Goal: Task Accomplishment & Management: Complete application form

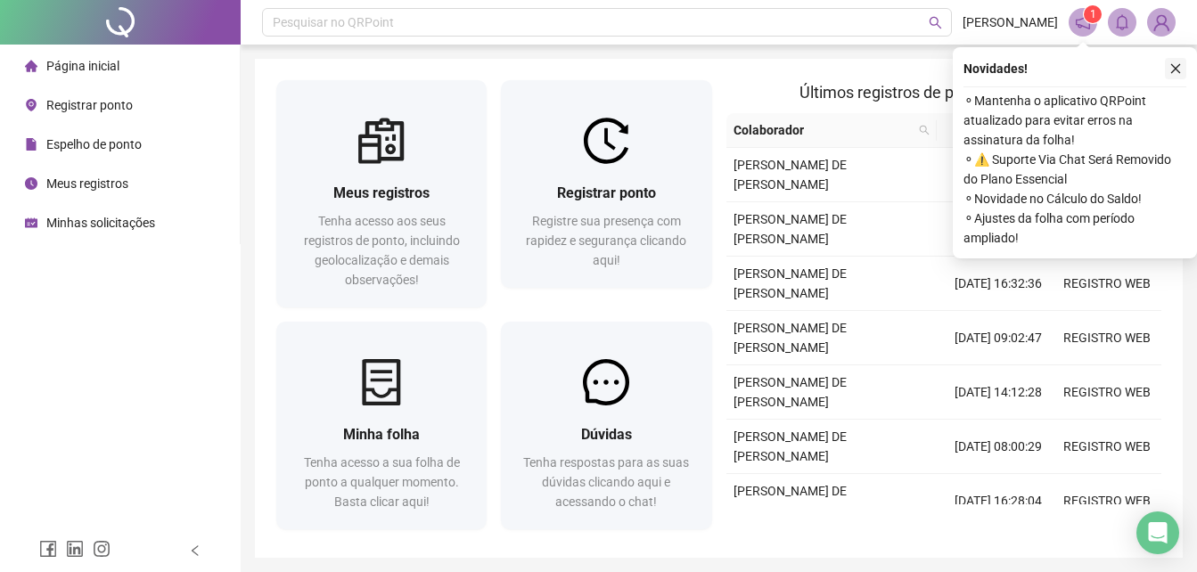
click at [1171, 70] on icon "close" at bounding box center [1176, 68] width 12 height 12
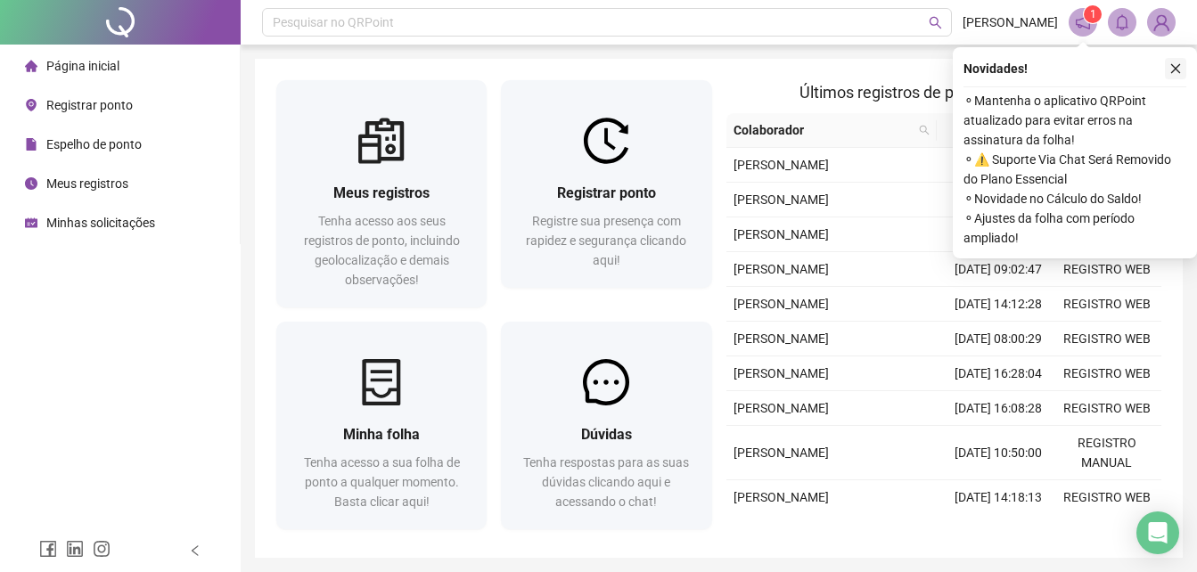
click at [1181, 62] on button "button" at bounding box center [1175, 68] width 21 height 21
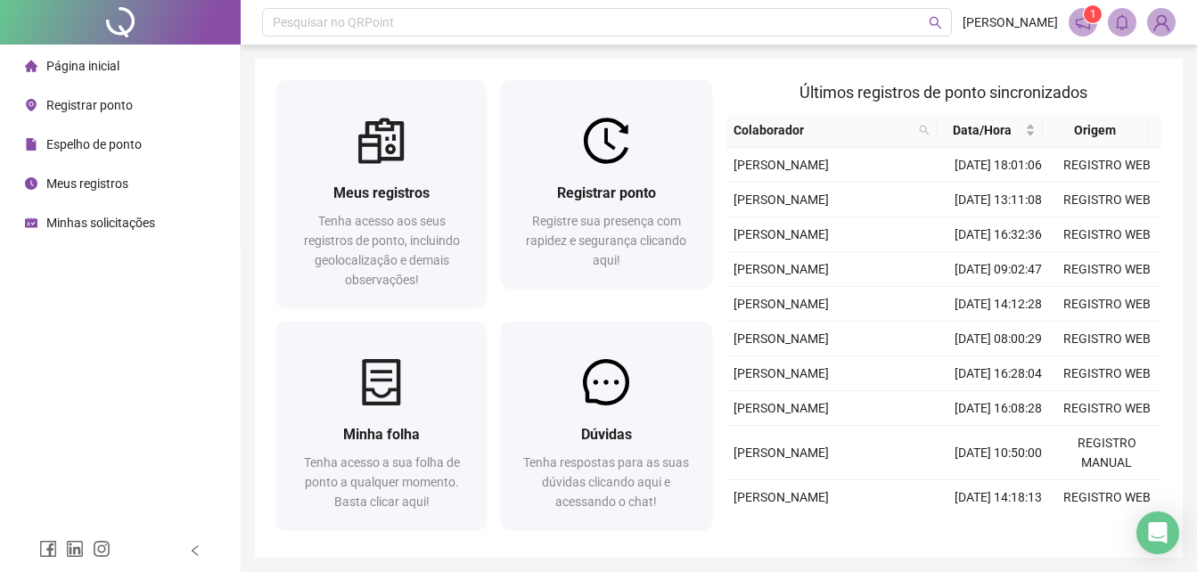
click at [118, 110] on span "Registrar ponto" at bounding box center [89, 105] width 86 height 14
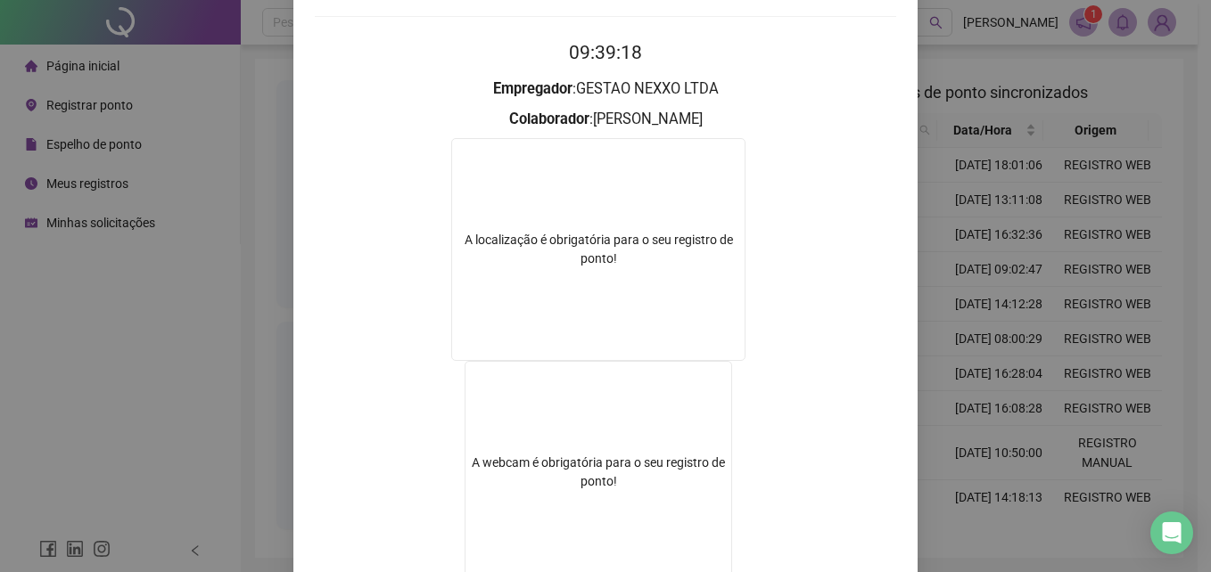
scroll to position [288, 0]
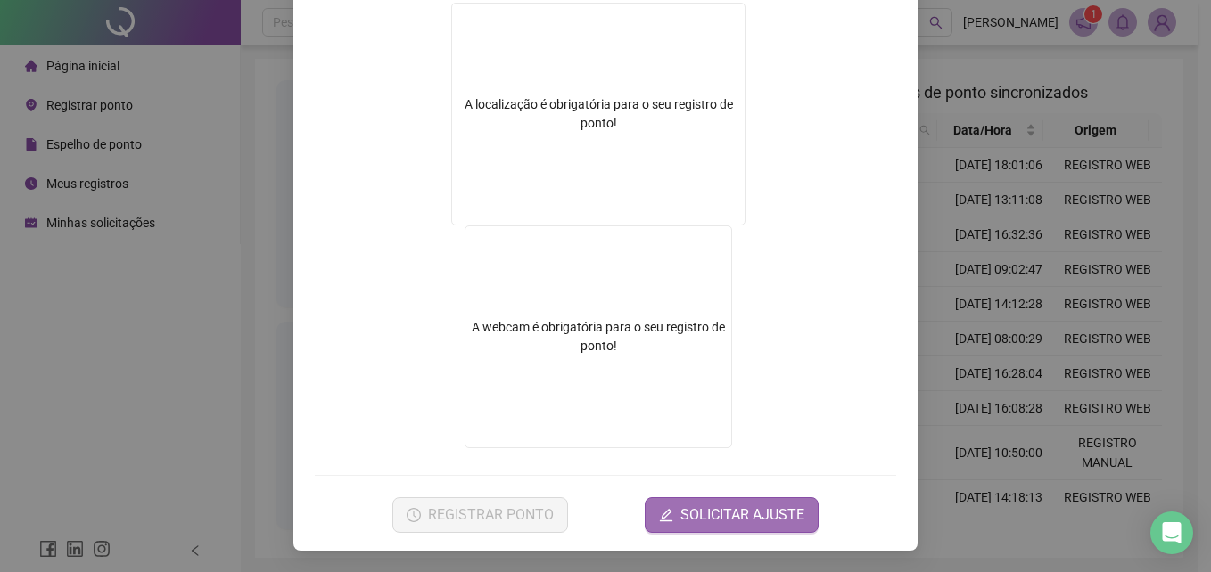
click at [734, 505] on span "SOLICITAR AJUSTE" at bounding box center [742, 515] width 124 height 21
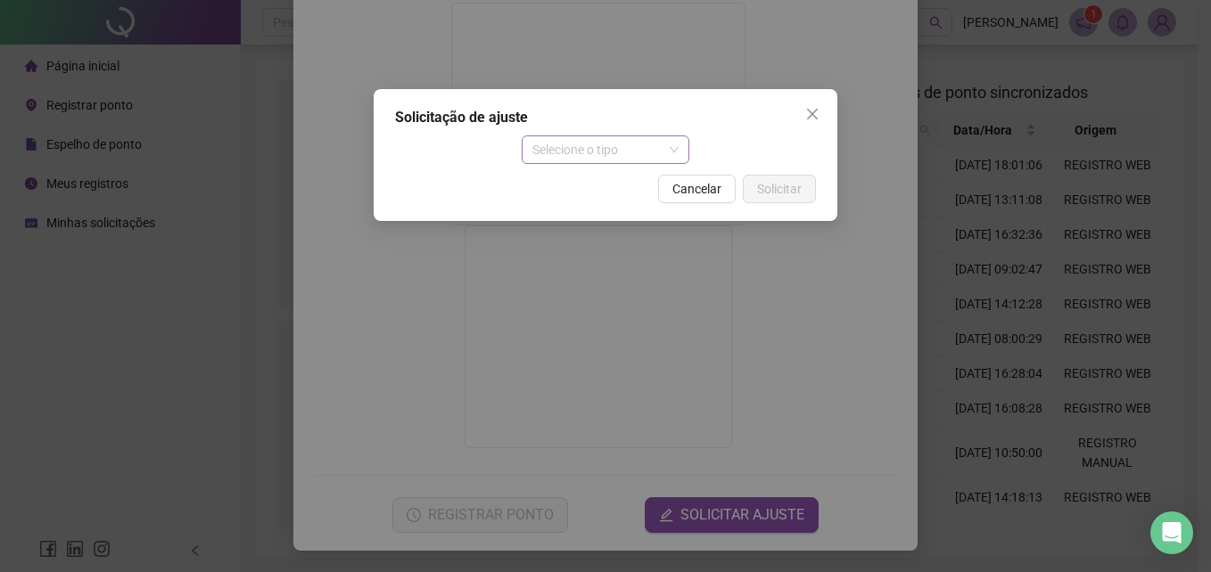
click at [620, 145] on span "Selecione o tipo" at bounding box center [605, 149] width 147 height 27
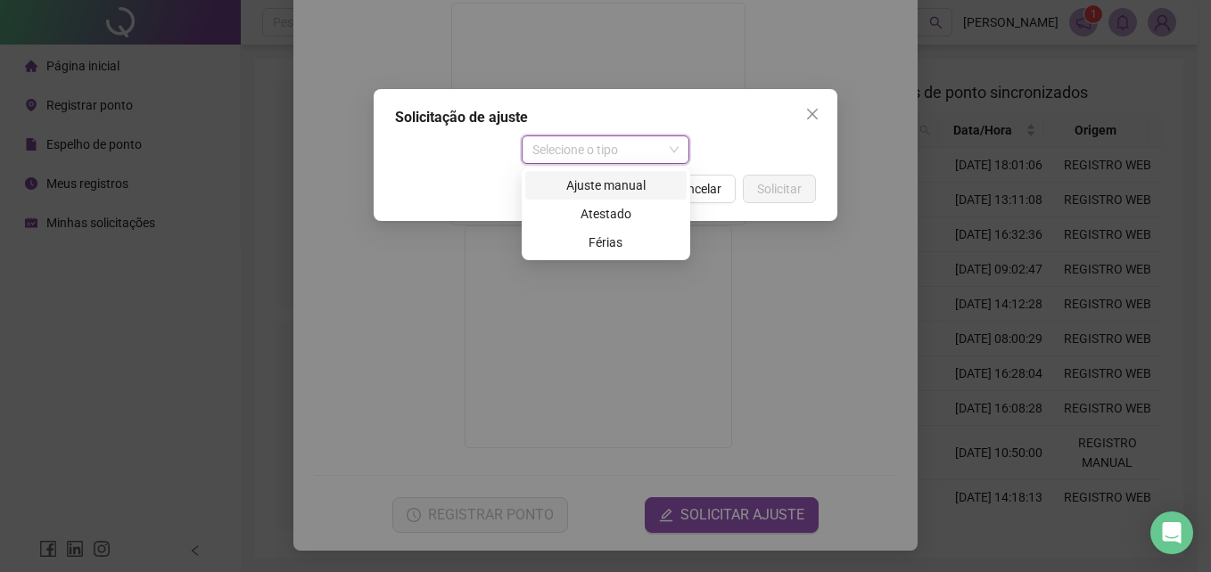
click at [621, 191] on div "Ajuste manual" at bounding box center [606, 186] width 140 height 20
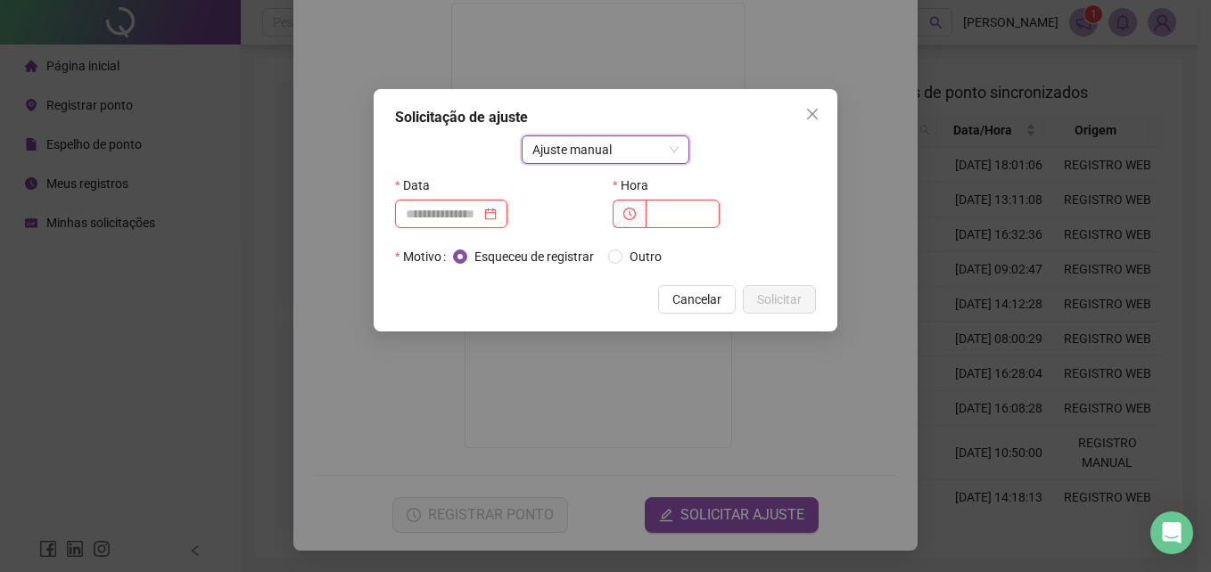
click at [472, 218] on input at bounding box center [443, 214] width 75 height 20
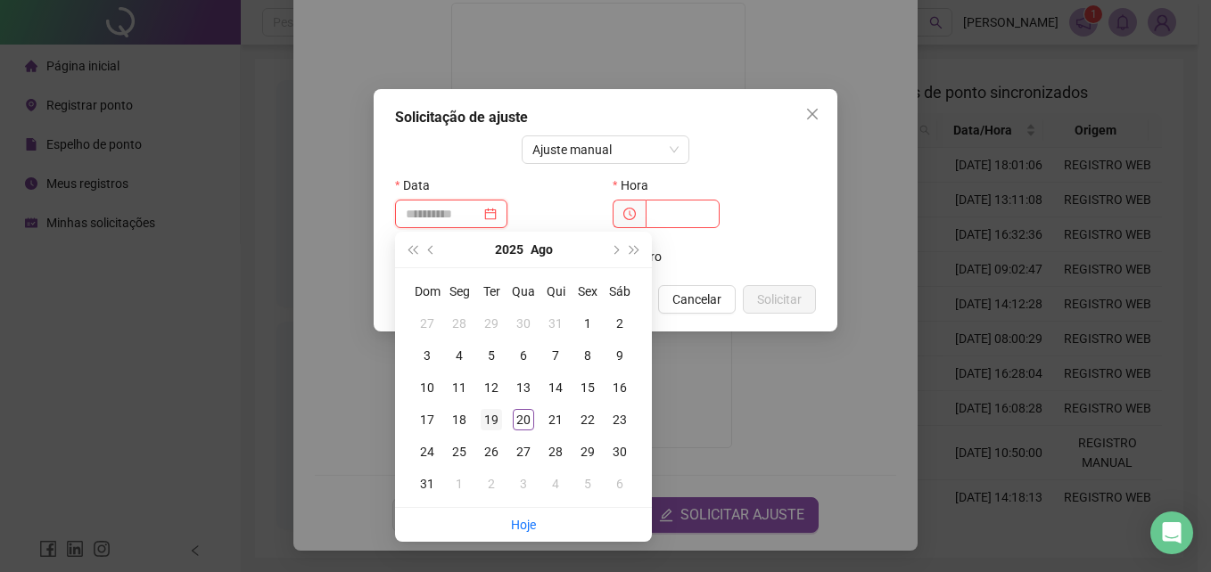
type input "**********"
click at [497, 425] on div "19" at bounding box center [490, 419] width 21 height 21
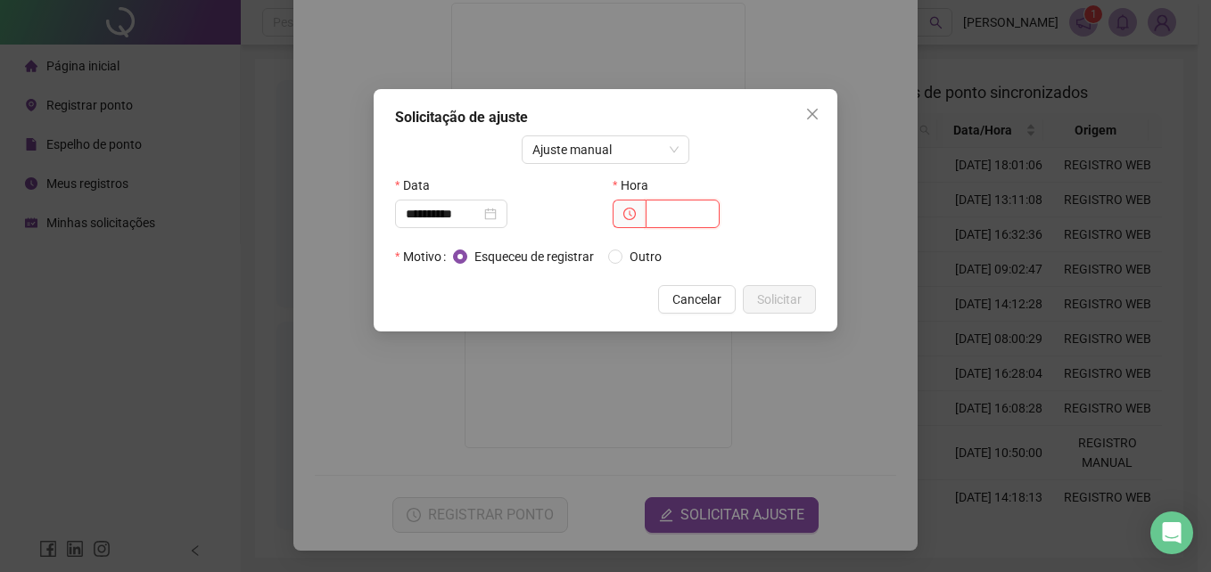
click at [671, 218] on input "text" at bounding box center [682, 214] width 74 height 29
type input "*****"
click at [809, 303] on button "Solicitar" at bounding box center [779, 299] width 73 height 29
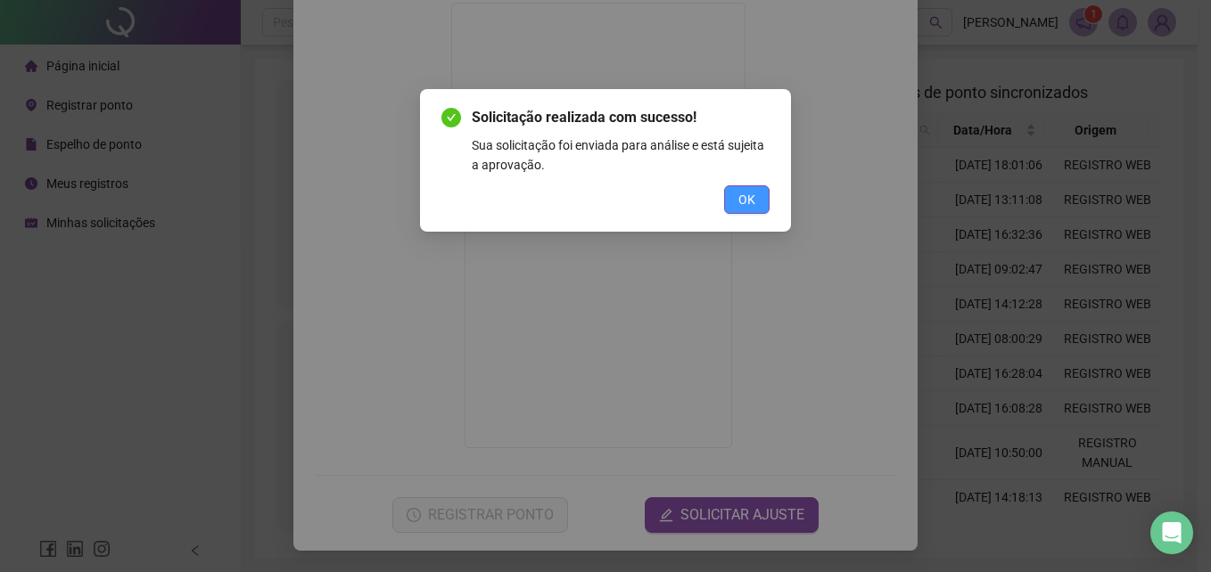
click at [751, 209] on span "OK" at bounding box center [746, 200] width 17 height 20
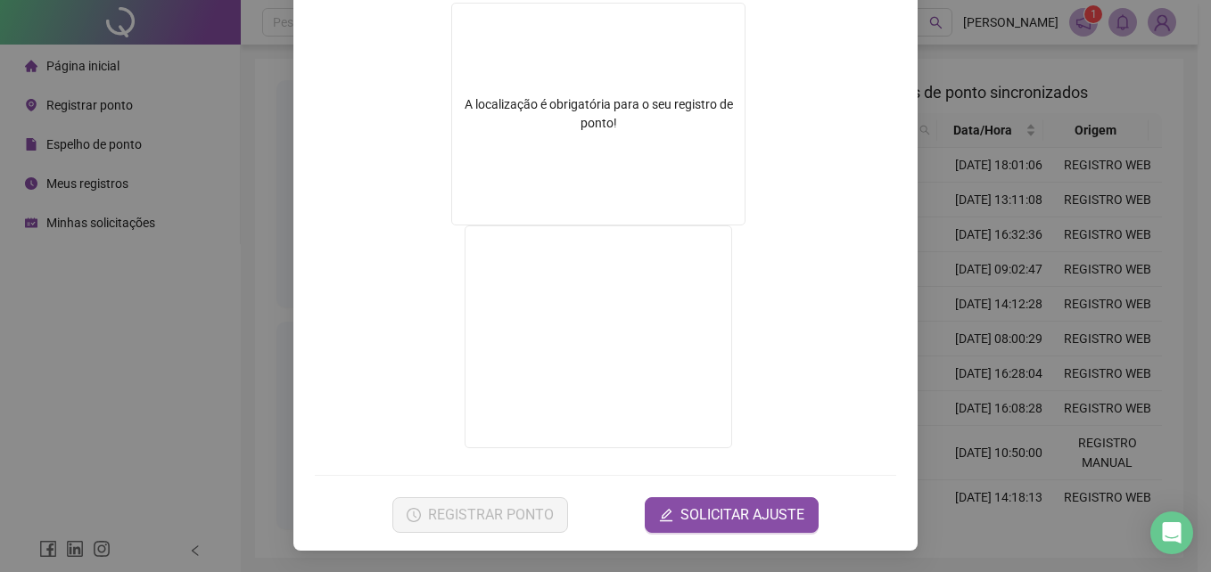
click at [973, 250] on div "Registro de ponto web 09:39:41 Empregador : GESTAO NEXXO LTDA Colaborador : [PE…" at bounding box center [605, 286] width 1211 height 572
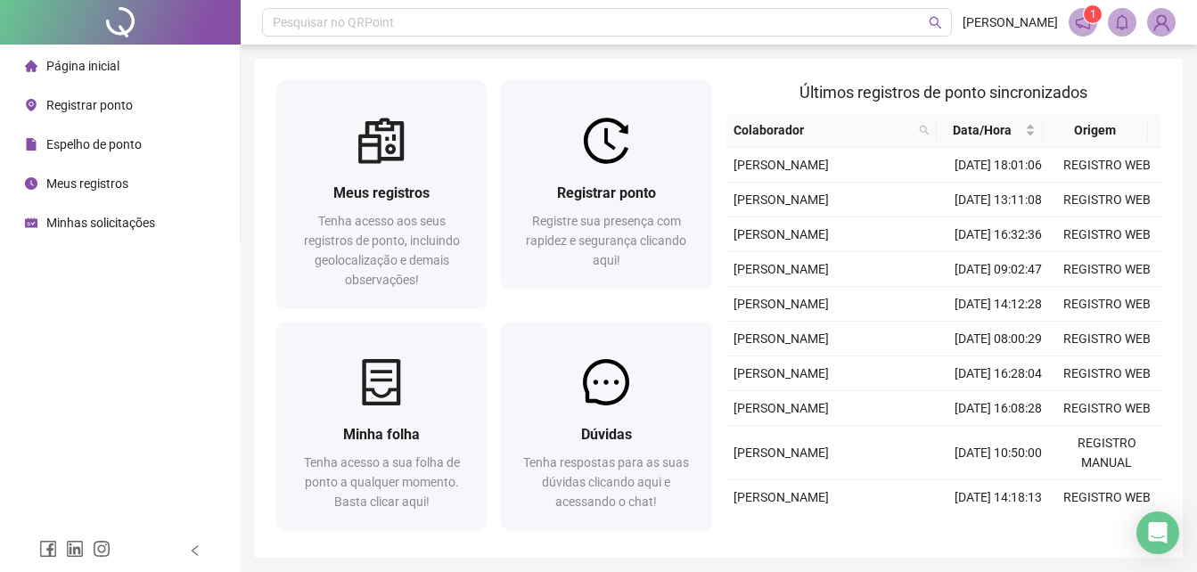
click at [138, 225] on span "Minhas solicitações" at bounding box center [100, 223] width 109 height 14
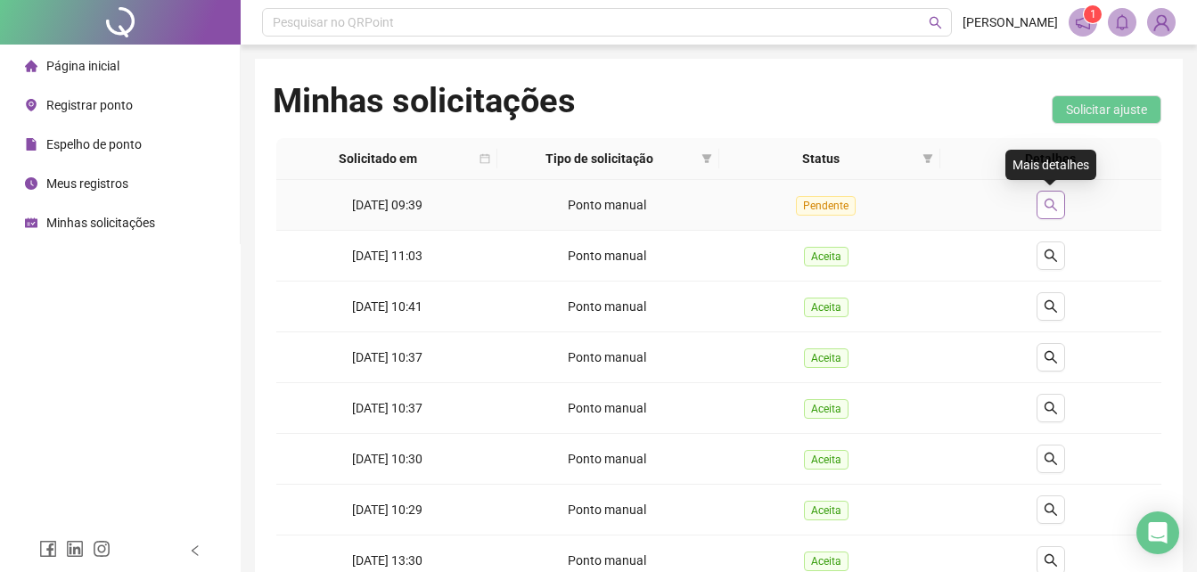
click at [1061, 207] on button "button" at bounding box center [1051, 205] width 29 height 29
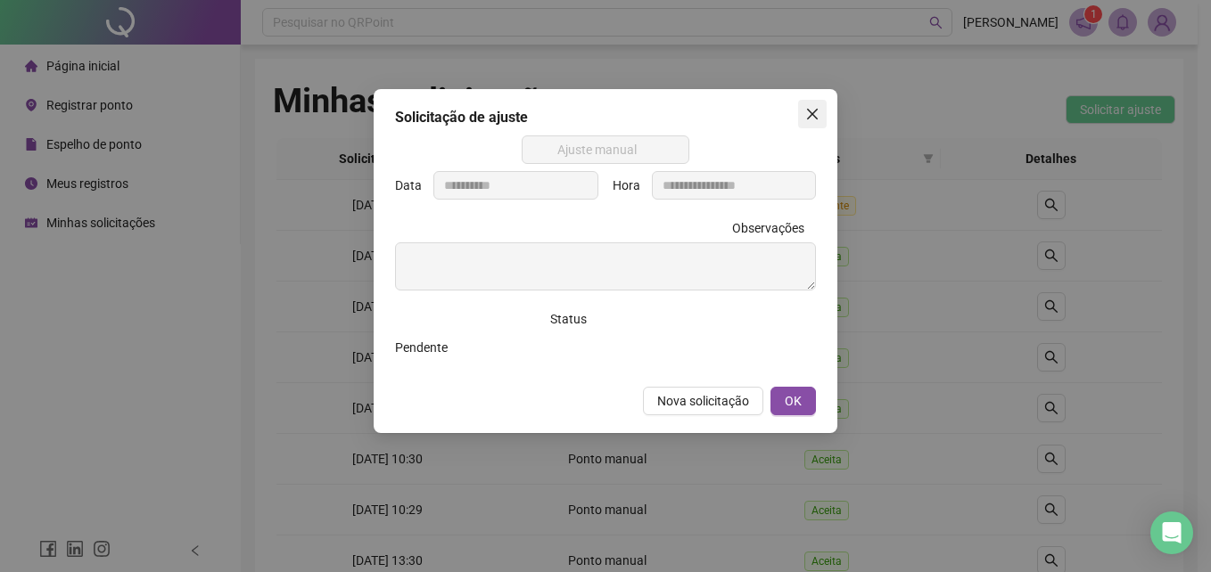
click at [805, 112] on icon "close" at bounding box center [812, 114] width 14 height 14
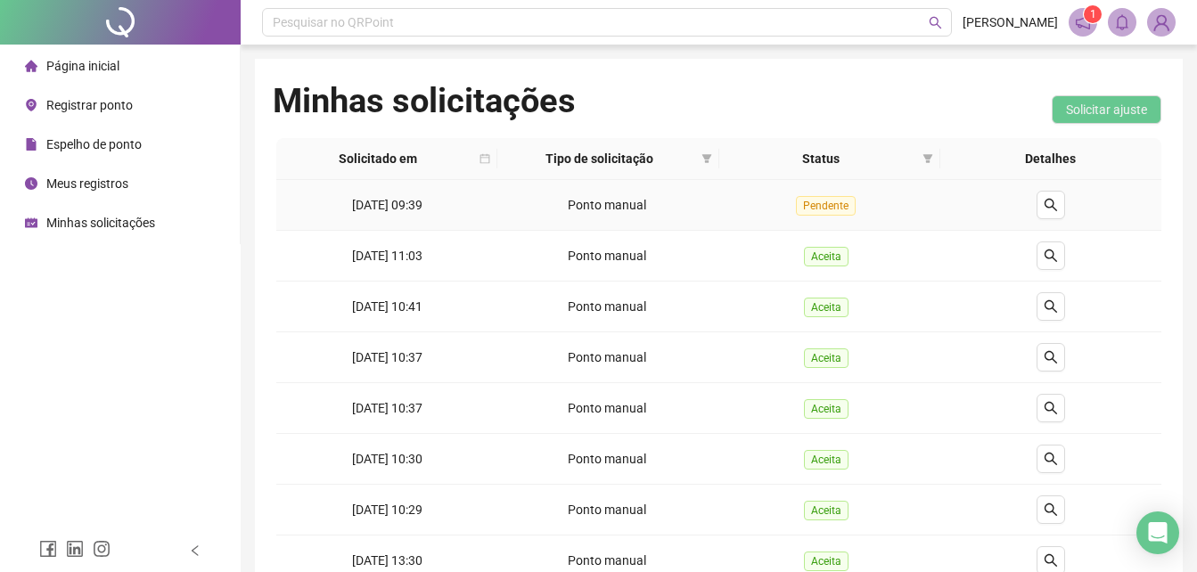
click at [814, 208] on span "Pendente" at bounding box center [826, 206] width 60 height 20
click at [650, 193] on td "Ponto manual" at bounding box center [607, 205] width 221 height 51
click at [570, 203] on span "Ponto manual" at bounding box center [607, 205] width 78 height 14
drag, startPoint x: 770, startPoint y: 203, endPoint x: 711, endPoint y: 225, distance: 62.6
click at [711, 225] on td "Ponto manual" at bounding box center [607, 205] width 221 height 51
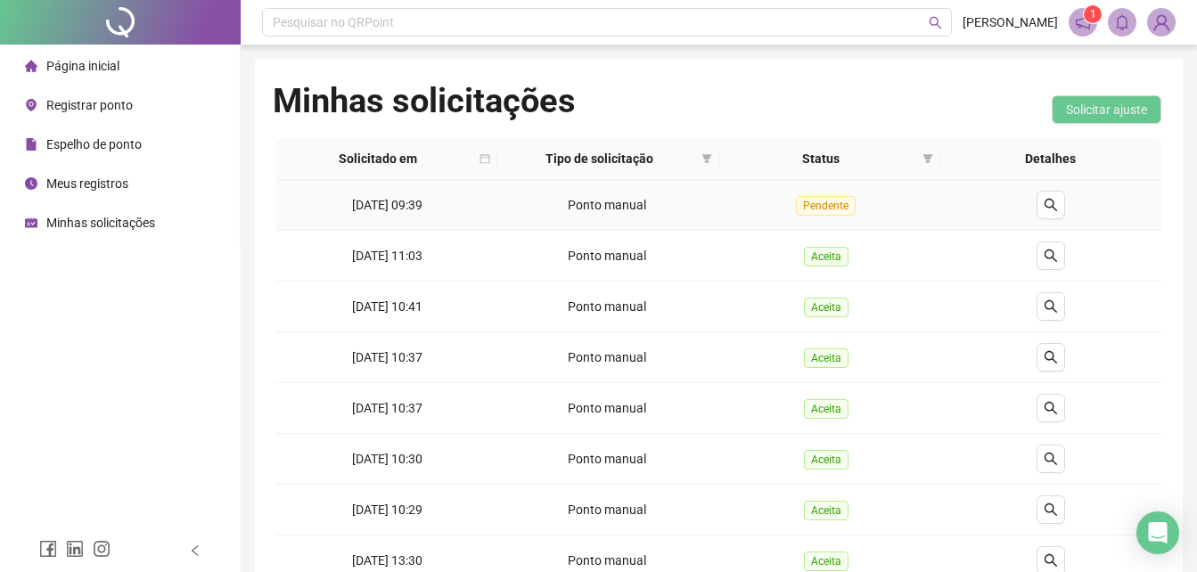
click at [654, 208] on div "Ponto manual" at bounding box center [608, 205] width 207 height 20
click at [845, 211] on span "Pendente" at bounding box center [826, 206] width 60 height 20
click at [1054, 207] on icon "search" at bounding box center [1051, 205] width 14 height 14
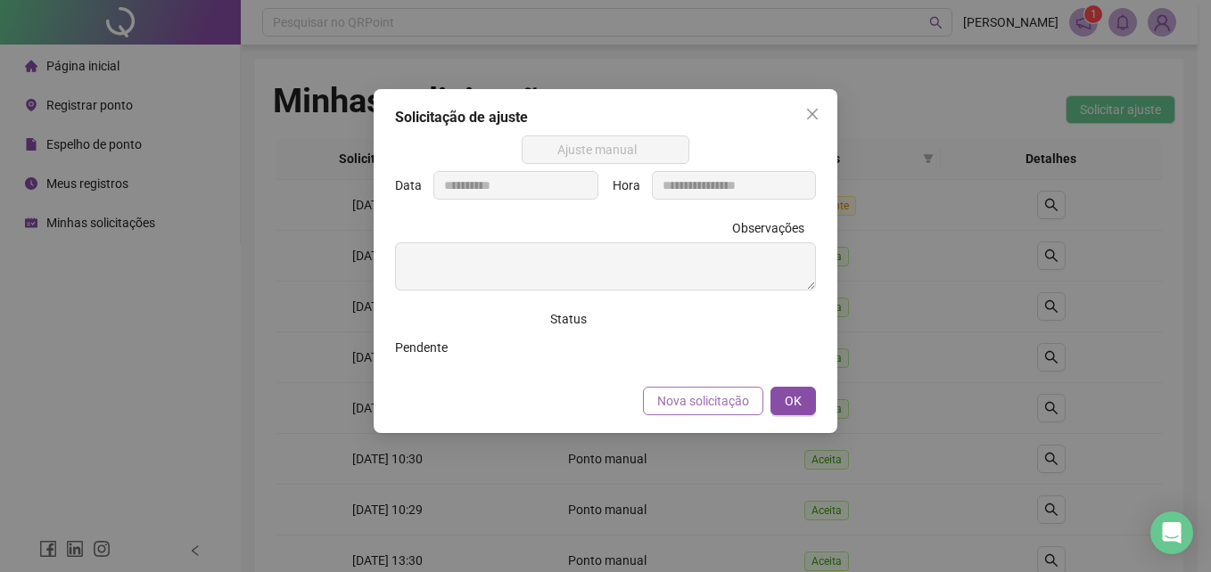
click at [725, 410] on span "Nova solicitação" at bounding box center [703, 401] width 92 height 20
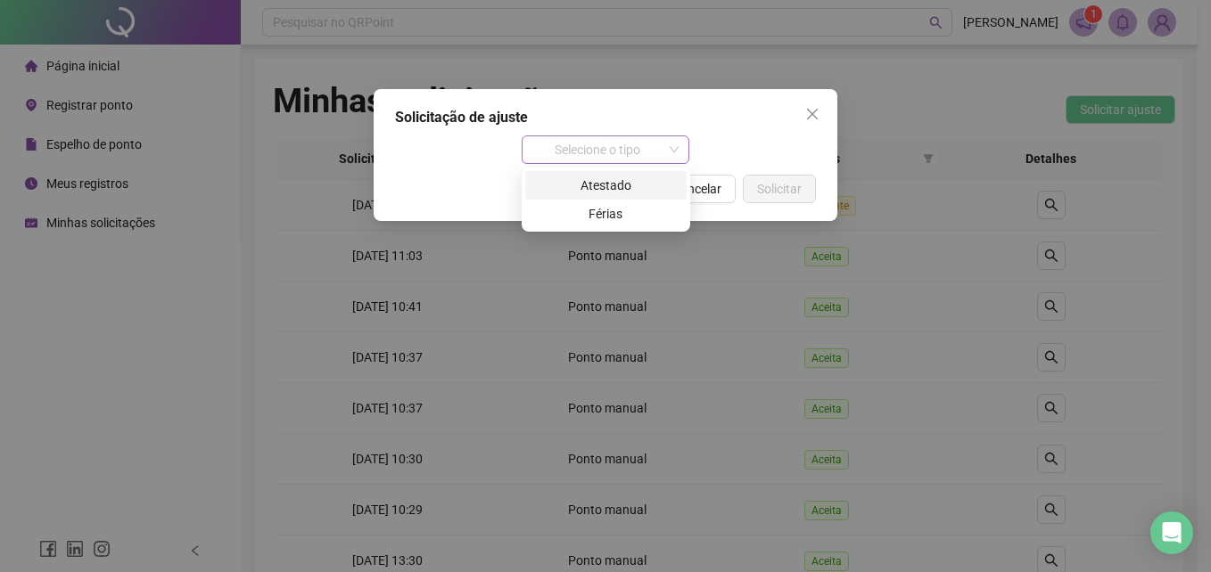
click at [626, 153] on span "Selecione o tipo" at bounding box center [605, 149] width 147 height 27
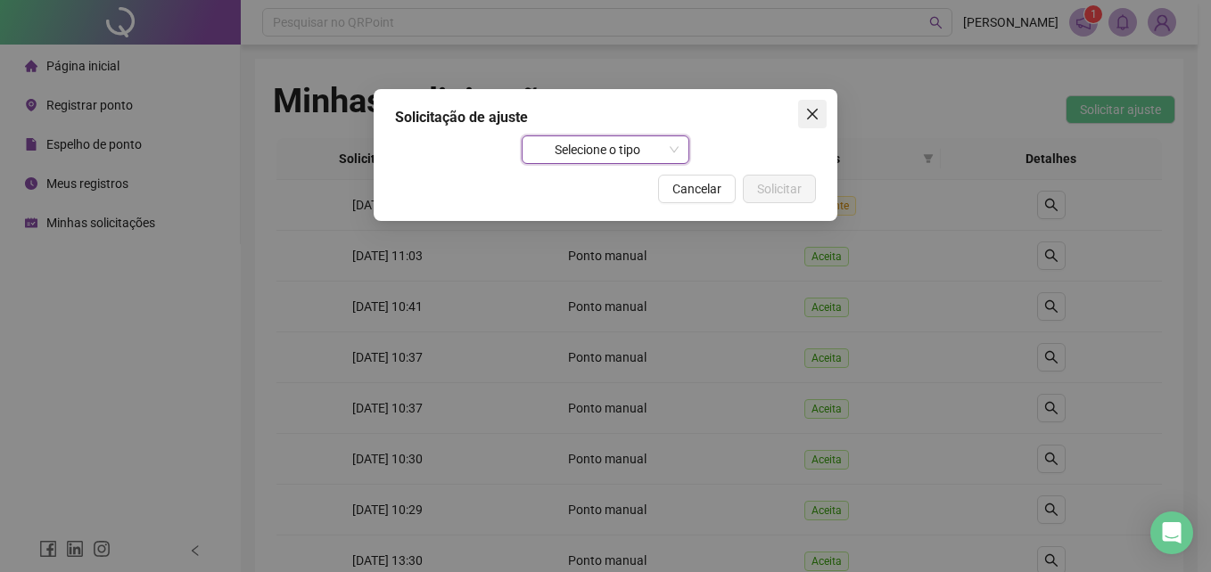
click at [815, 112] on icon "close" at bounding box center [812, 114] width 11 height 11
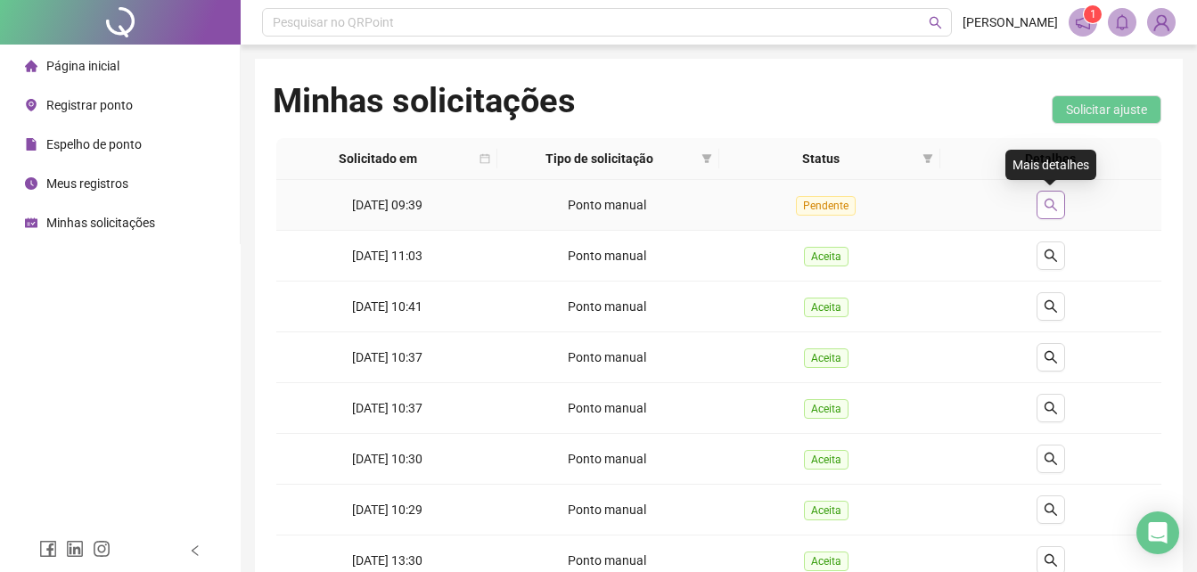
click at [1051, 204] on icon "search" at bounding box center [1051, 205] width 14 height 14
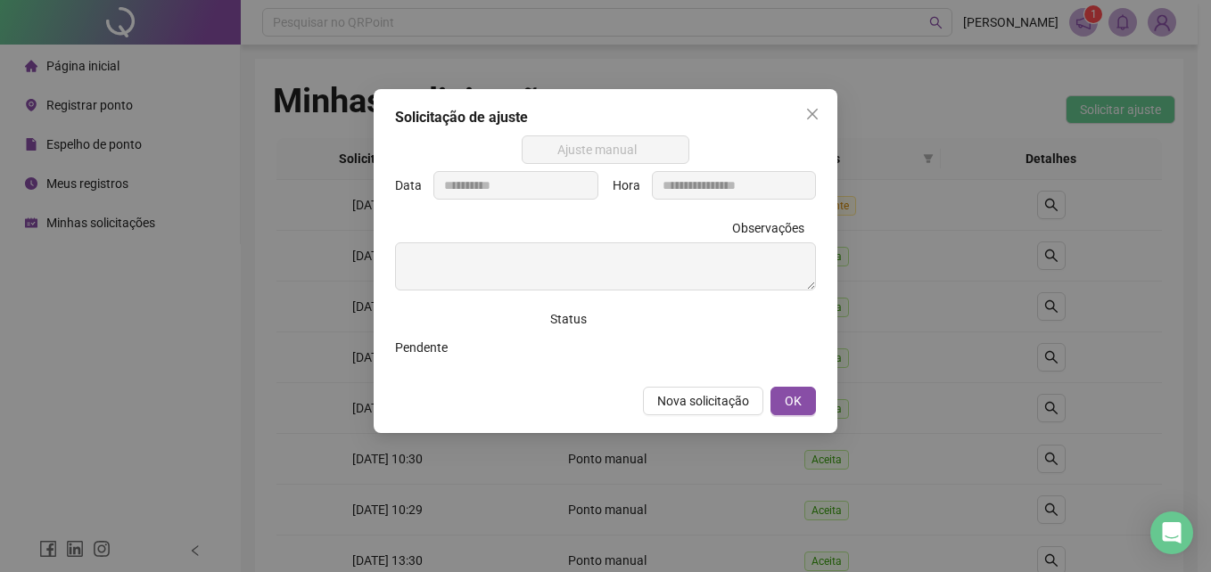
click at [810, 120] on icon "close" at bounding box center [812, 114] width 14 height 14
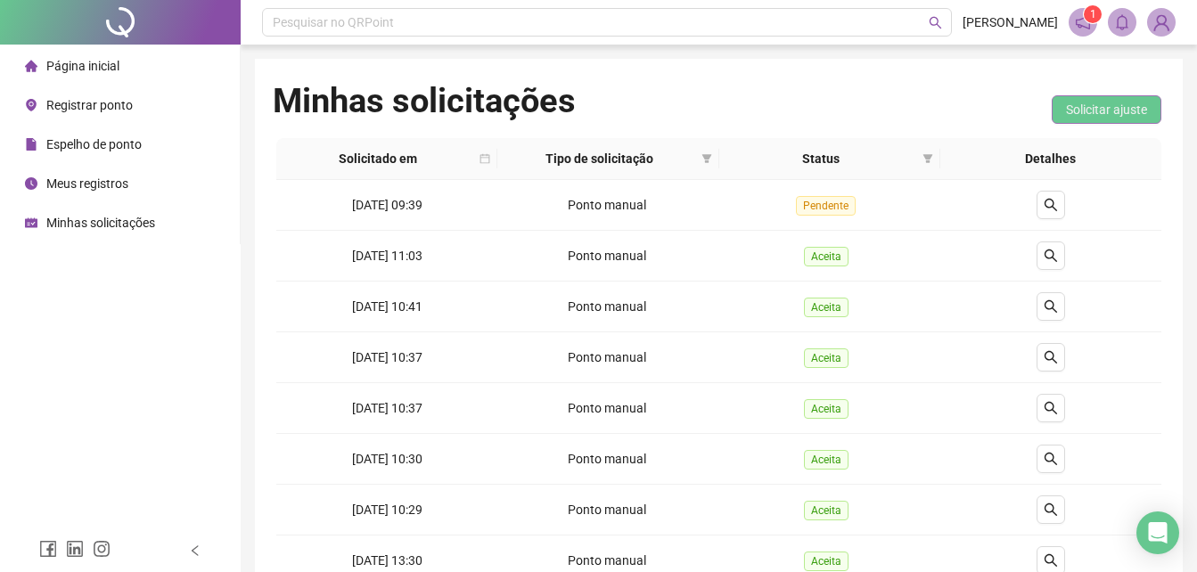
click at [1060, 111] on button "Solicitar ajuste" at bounding box center [1107, 109] width 110 height 29
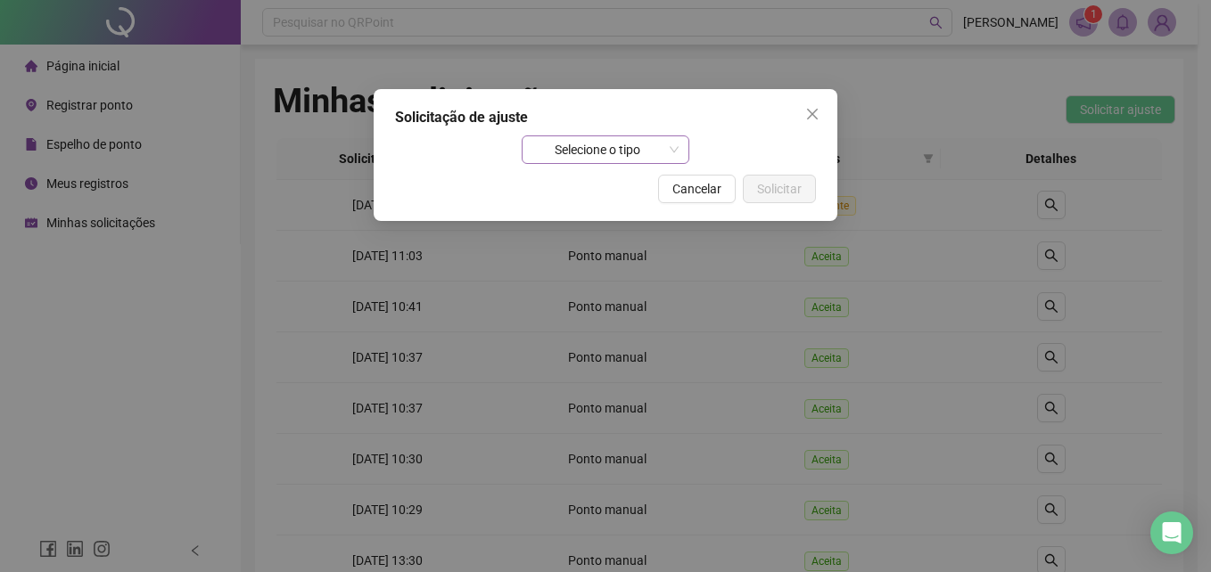
click at [645, 147] on span "Selecione o tipo" at bounding box center [605, 149] width 147 height 27
drag, startPoint x: 810, startPoint y: 117, endPoint x: 426, endPoint y: 139, distance: 384.8
click at [809, 116] on icon "close" at bounding box center [812, 114] width 11 height 11
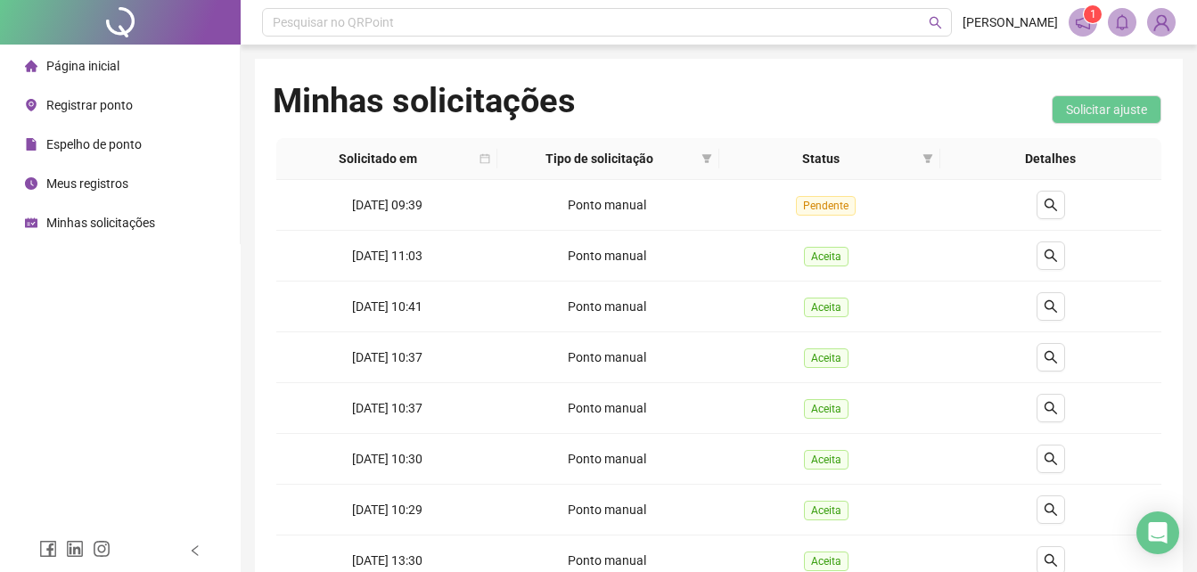
click at [111, 216] on span "Minhas solicitações" at bounding box center [100, 223] width 109 height 14
drag, startPoint x: 654, startPoint y: 218, endPoint x: 652, endPoint y: 200, distance: 18.9
click at [652, 200] on div "Ponto manual" at bounding box center [608, 205] width 207 height 20
click at [1060, 201] on button "button" at bounding box center [1051, 205] width 29 height 29
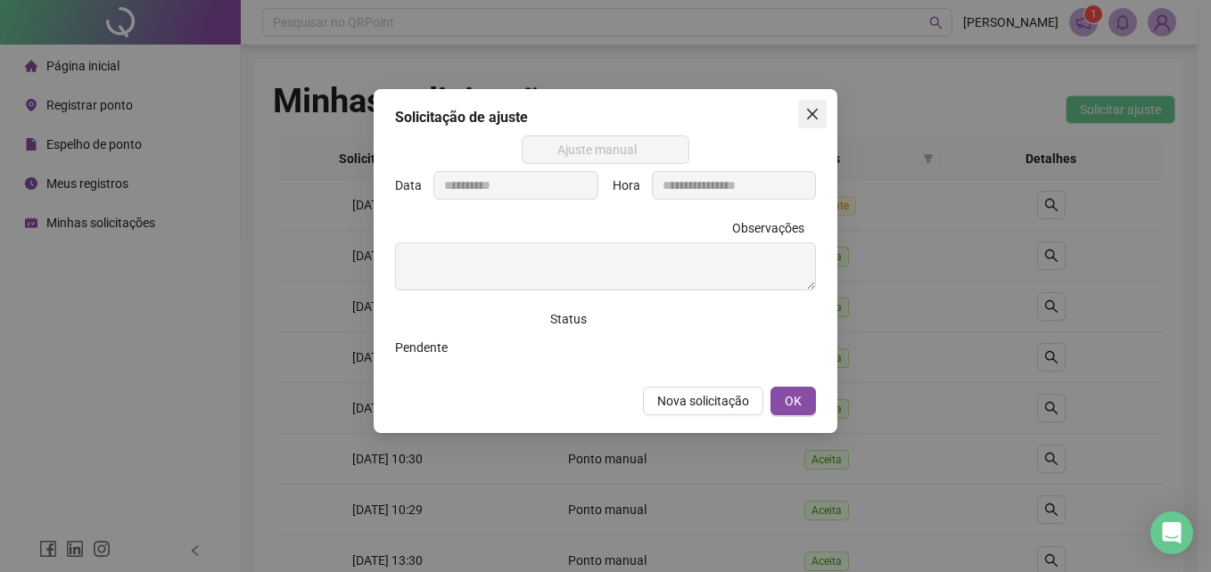
click at [816, 119] on icon "close" at bounding box center [812, 114] width 11 height 11
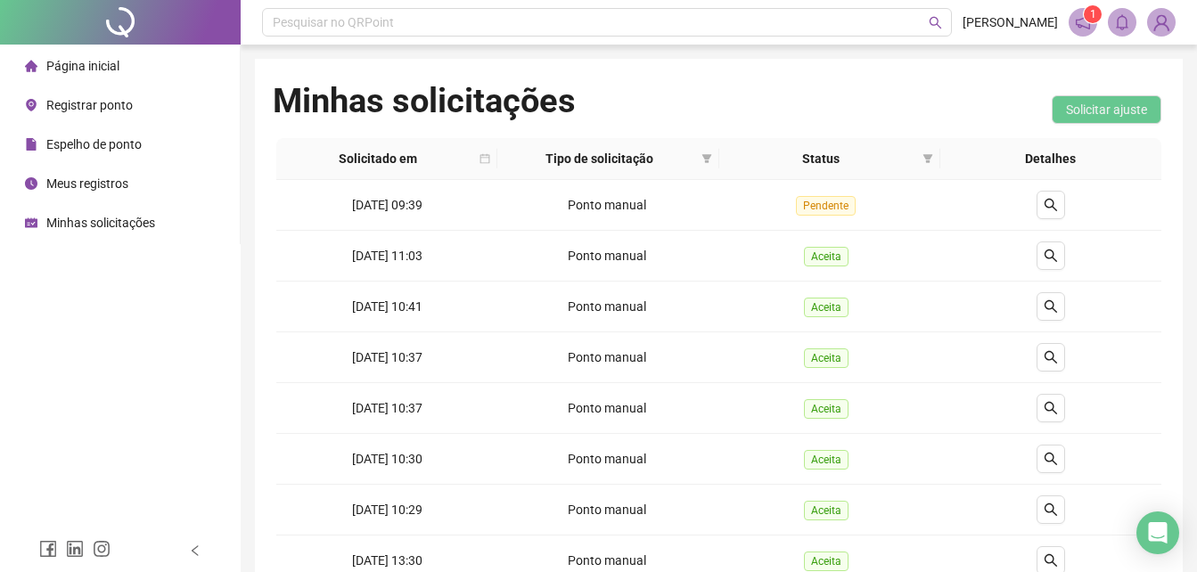
click at [111, 114] on div "Registrar ponto" at bounding box center [79, 105] width 108 height 36
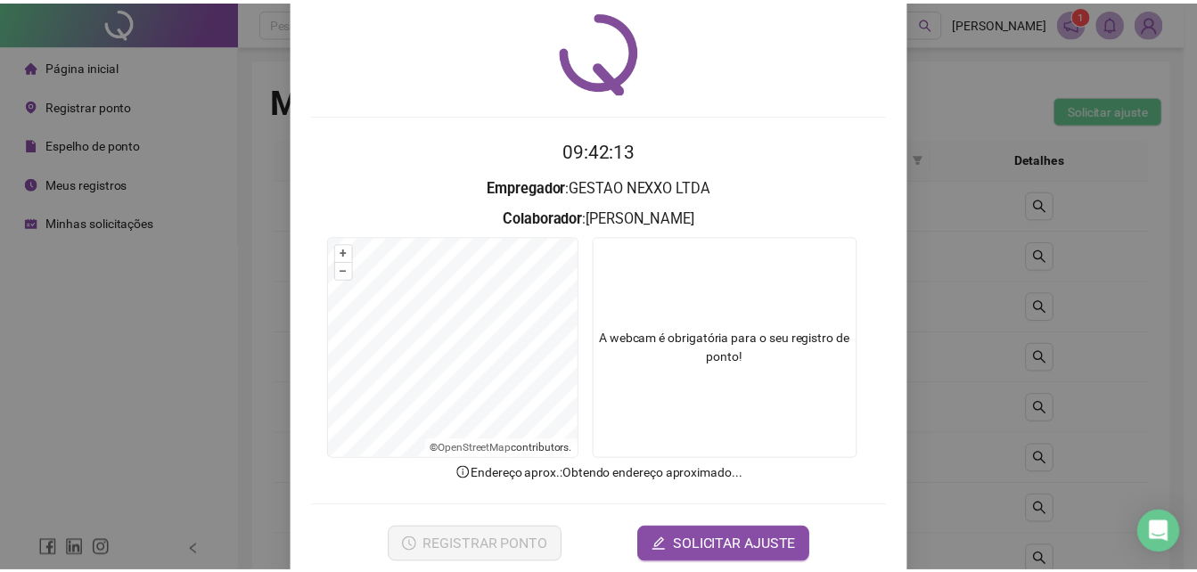
scroll to position [85, 0]
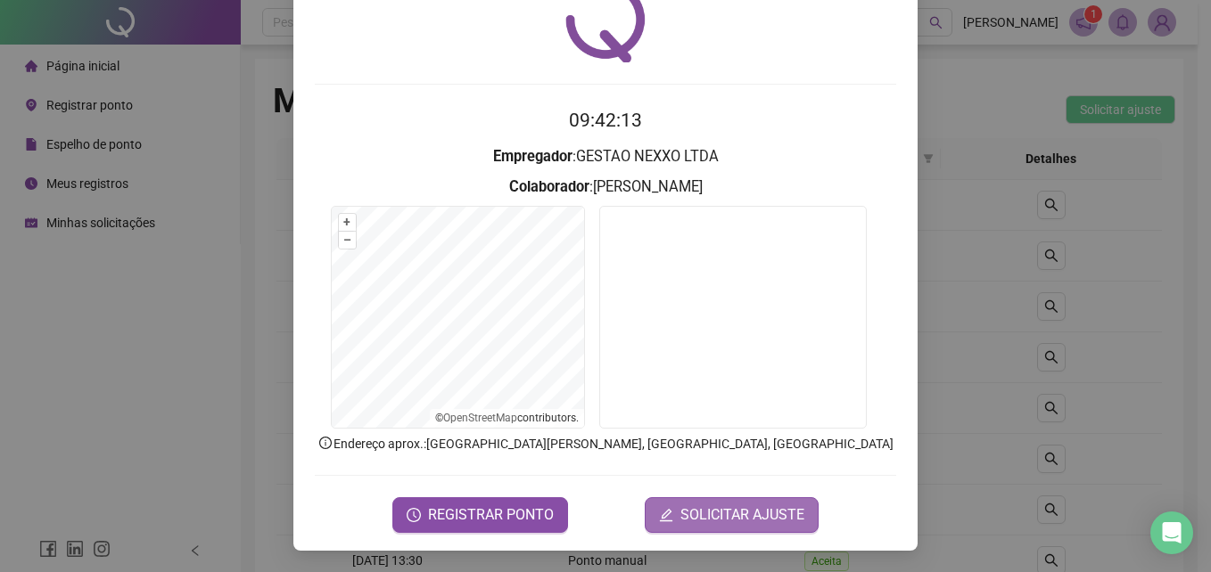
click at [739, 519] on span "SOLICITAR AJUSTE" at bounding box center [742, 515] width 124 height 21
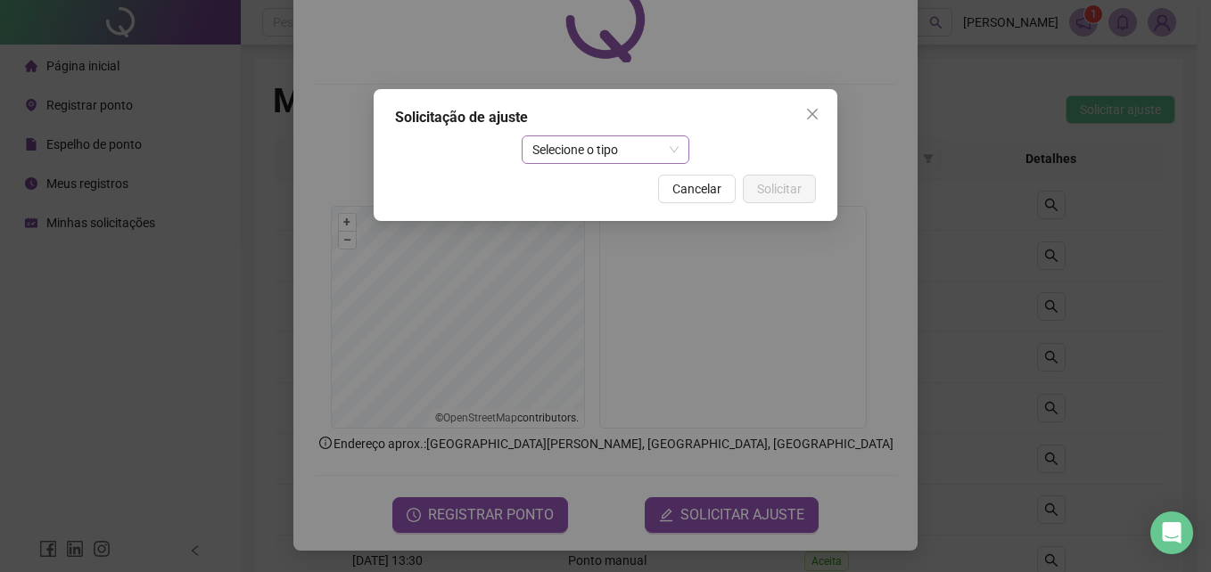
click at [620, 147] on span "Selecione o tipo" at bounding box center [605, 149] width 147 height 27
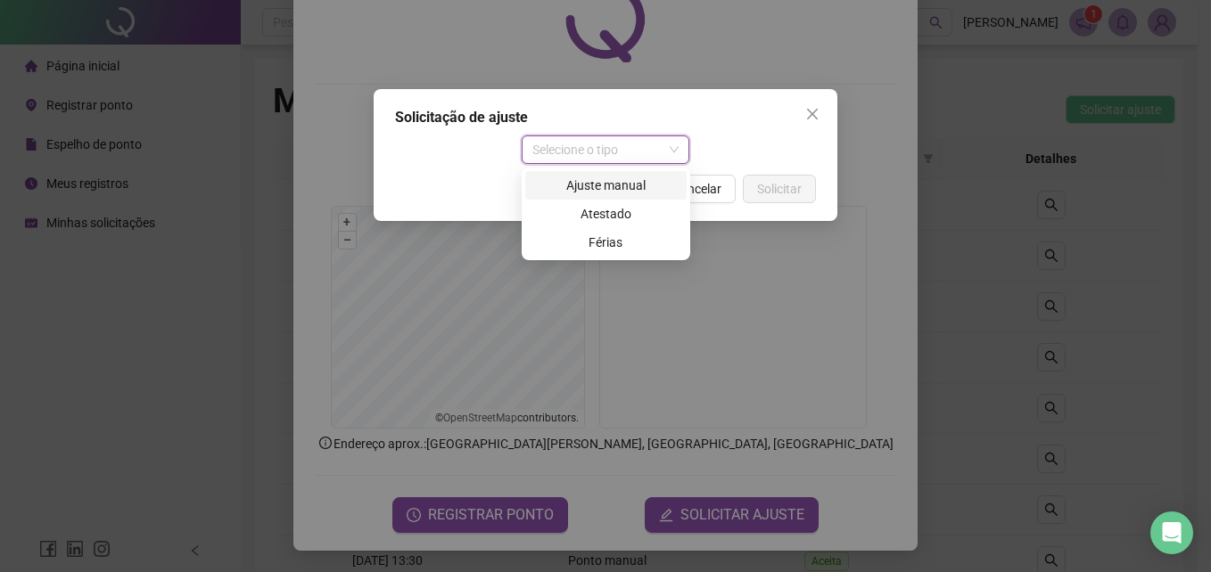
click at [635, 187] on div "Ajuste manual" at bounding box center [606, 186] width 140 height 20
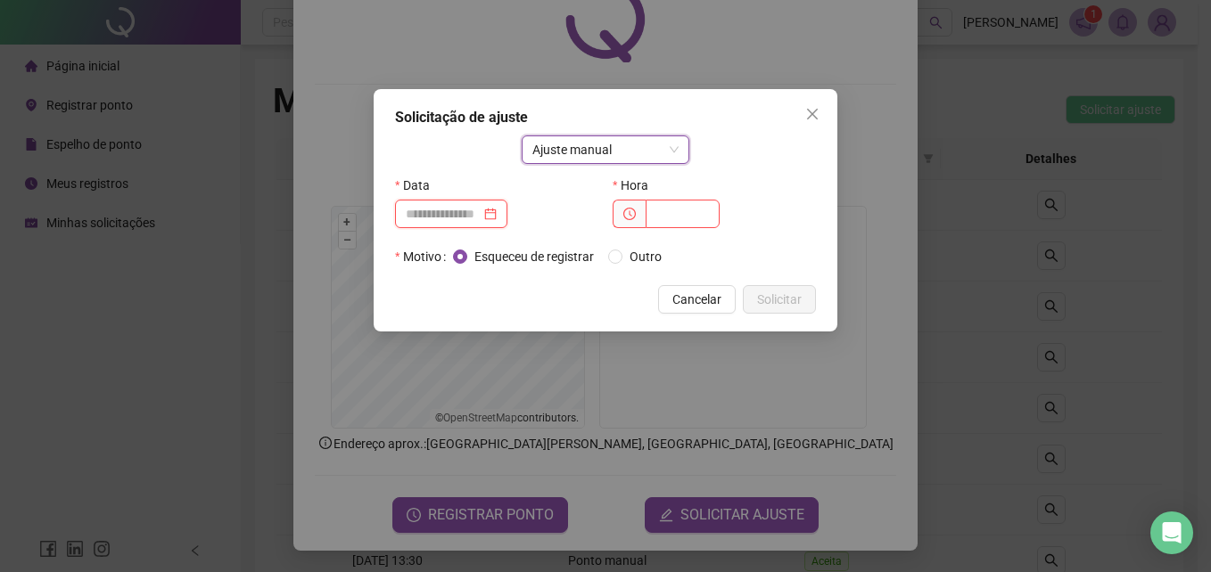
click at [476, 214] on input at bounding box center [443, 214] width 75 height 20
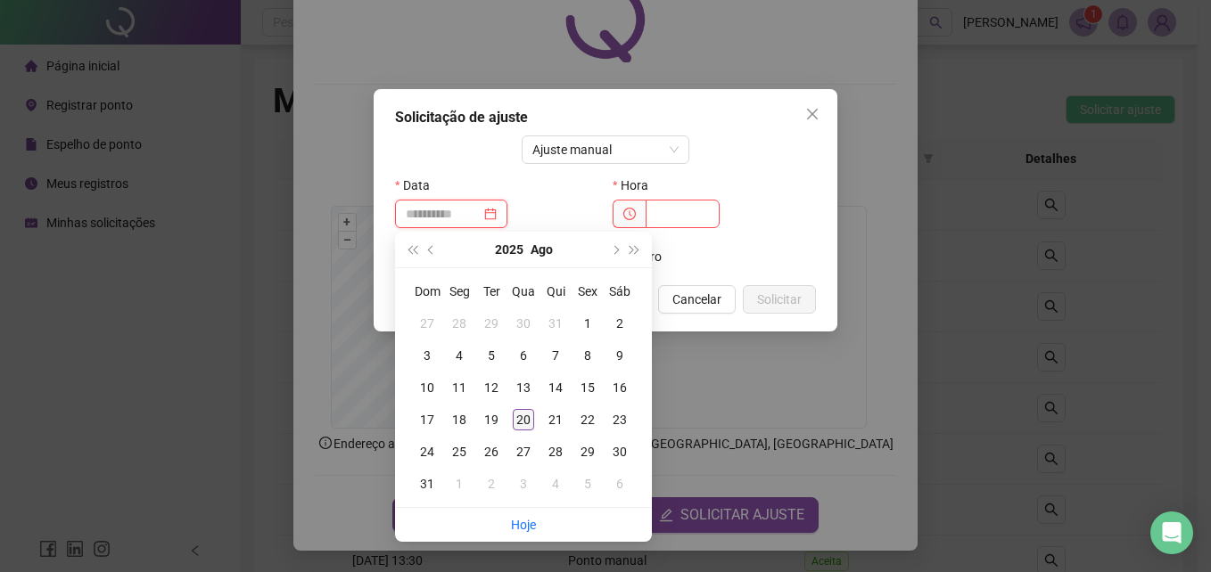
type input "**********"
click at [525, 415] on div "20" at bounding box center [523, 419] width 21 height 21
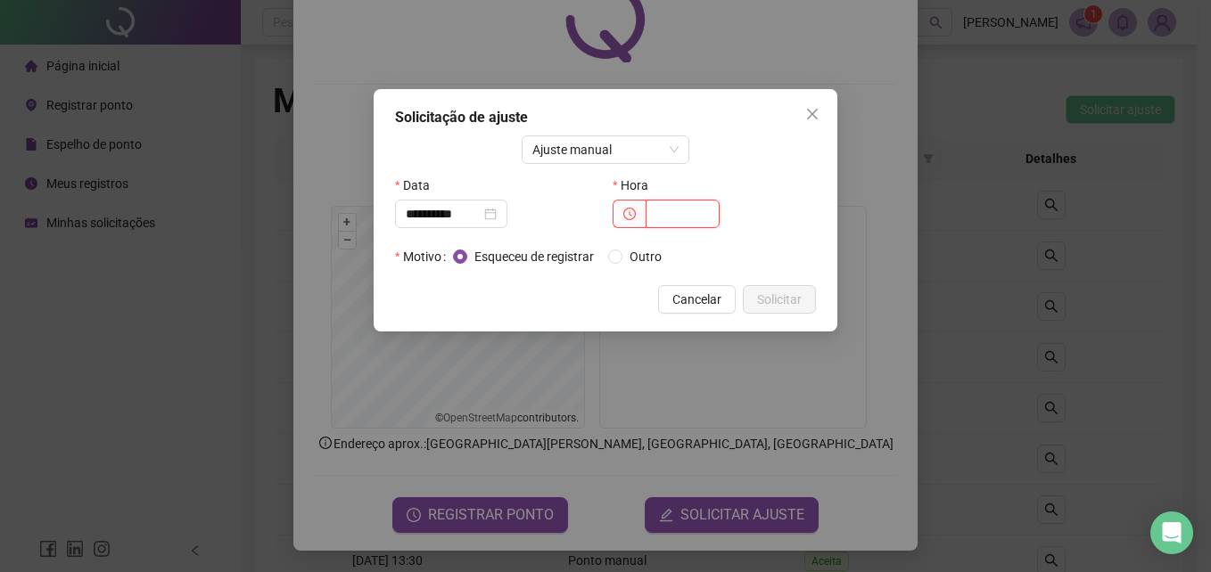
click at [669, 211] on input "text" at bounding box center [682, 214] width 74 height 29
type input "*****"
click at [801, 286] on button "Solicitar" at bounding box center [779, 299] width 73 height 29
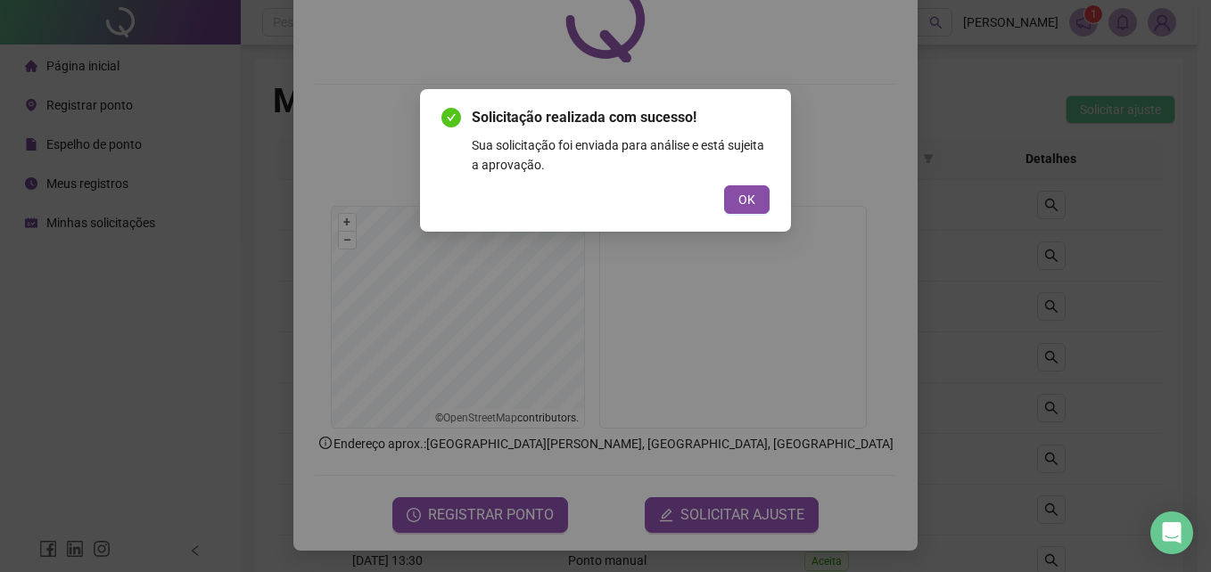
click at [768, 182] on div "Solicitação realizada com sucesso! Sua solicitação foi enviada para análise e e…" at bounding box center [605, 160] width 328 height 107
click at [766, 185] on div "Solicitação realizada com sucesso! Sua solicitação foi enviada para análise e e…" at bounding box center [605, 160] width 328 height 107
click at [736, 207] on button "OK" at bounding box center [746, 199] width 45 height 29
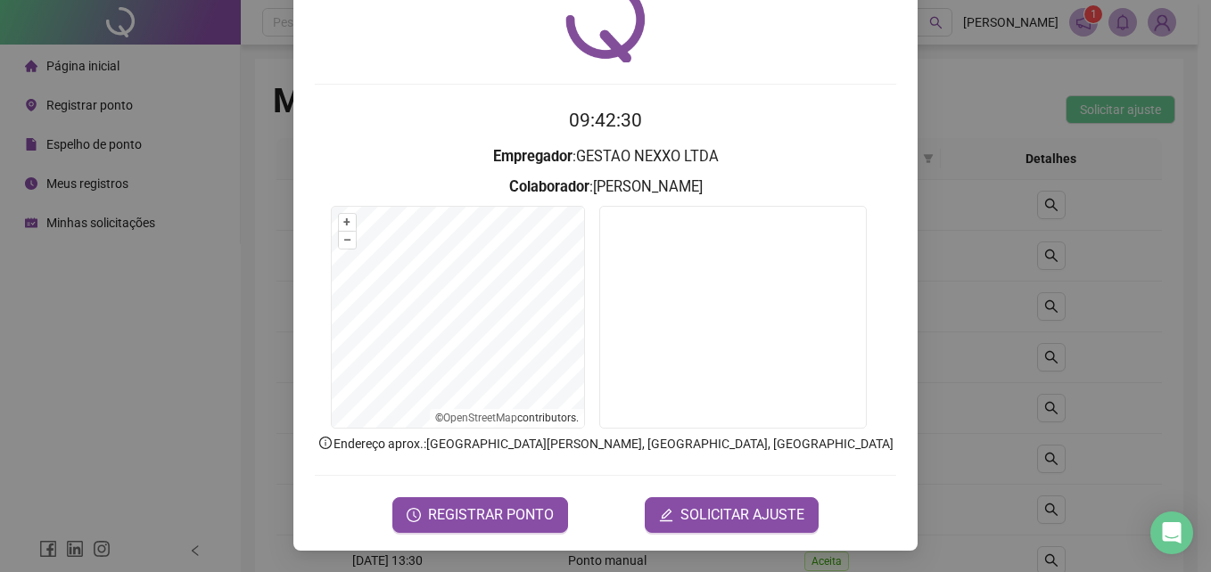
drag, startPoint x: 941, startPoint y: 101, endPoint x: 909, endPoint y: 113, distance: 34.4
click at [909, 113] on div "Registro de ponto web 09:42:30 Empregador : GESTAO NEXXO LTDA Colaborador : [PE…" at bounding box center [605, 286] width 1211 height 572
